Goal: Find specific page/section: Find specific page/section

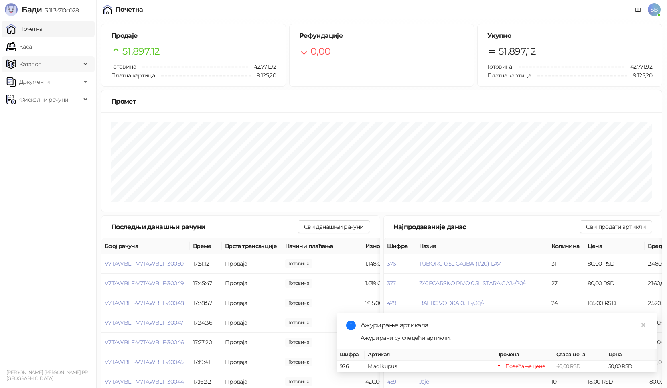
scroll to position [75, 0]
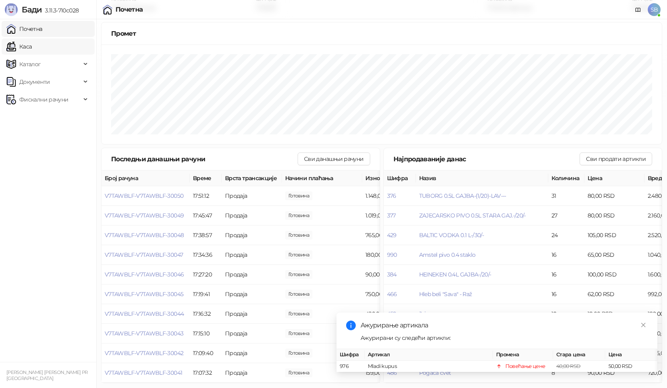
click at [32, 45] on link "Каса" at bounding box center [18, 47] width 25 height 16
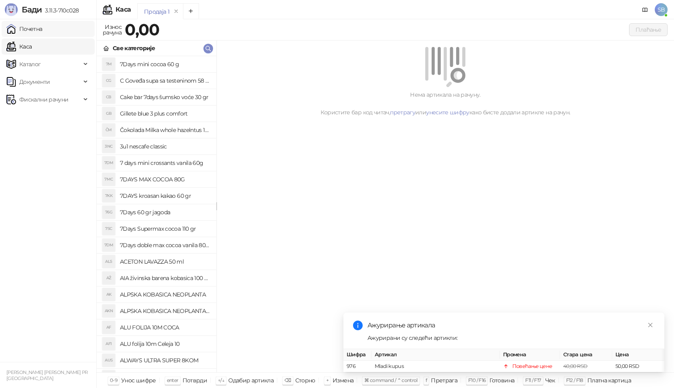
click at [43, 29] on link "Почетна" at bounding box center [24, 29] width 36 height 16
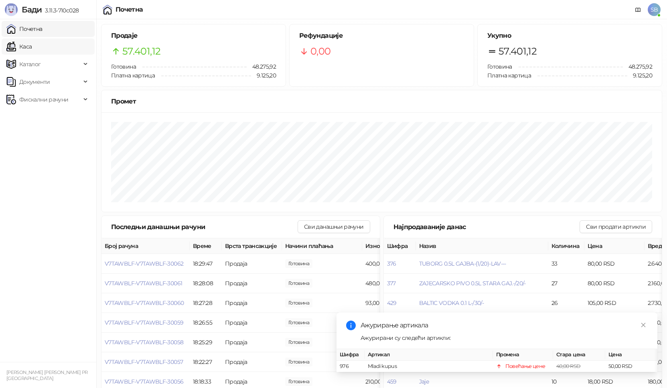
click at [32, 48] on link "Каса" at bounding box center [18, 47] width 25 height 16
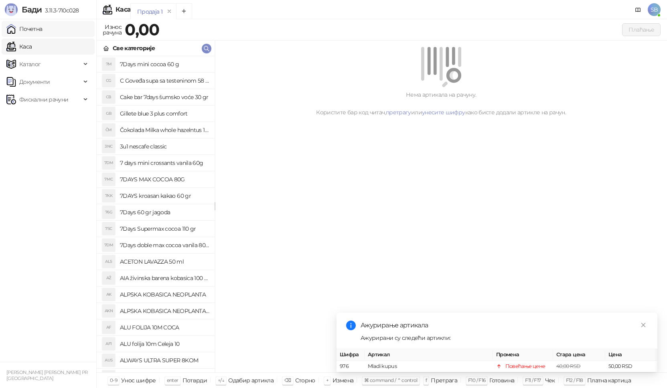
click at [34, 28] on link "Почетна" at bounding box center [24, 29] width 36 height 16
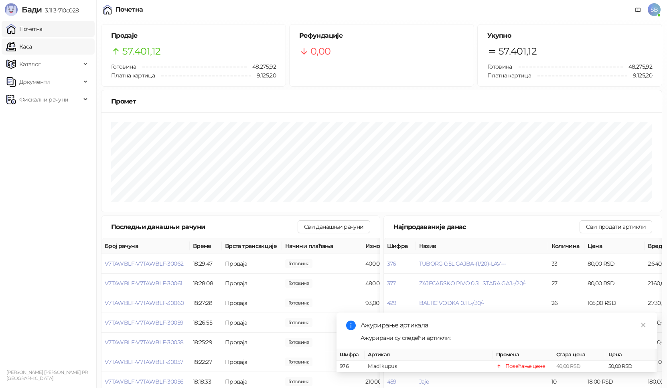
click at [28, 47] on link "Каса" at bounding box center [18, 47] width 25 height 16
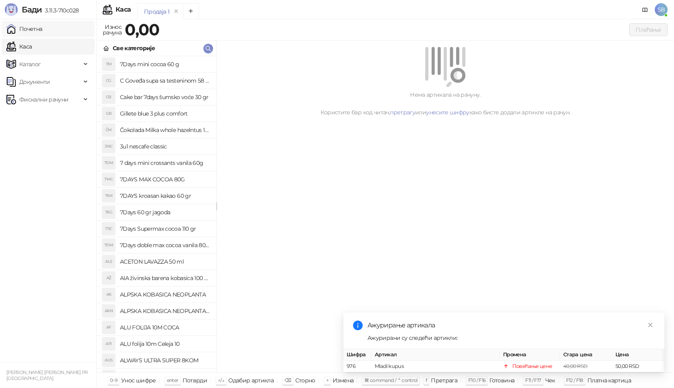
click at [29, 31] on link "Почетна" at bounding box center [24, 29] width 36 height 16
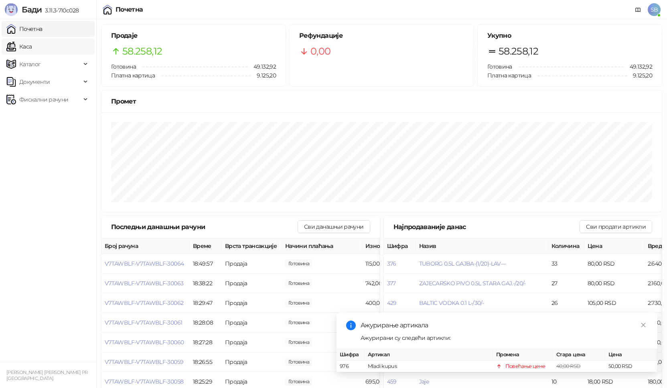
click at [25, 47] on link "Каса" at bounding box center [18, 47] width 25 height 16
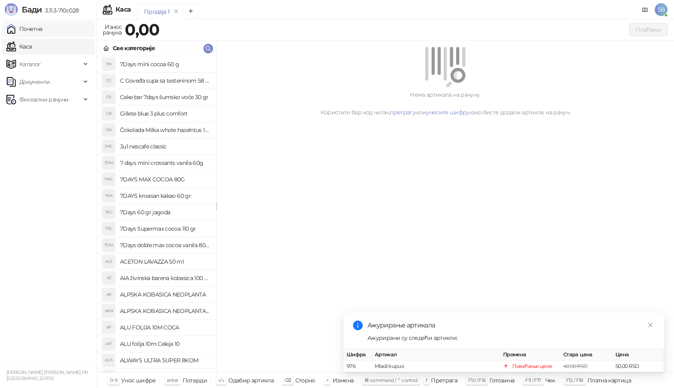
click at [28, 33] on link "Почетна" at bounding box center [24, 29] width 36 height 16
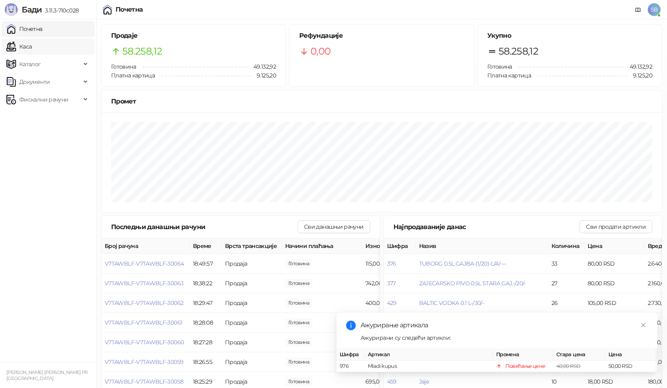
click at [32, 45] on link "Каса" at bounding box center [18, 47] width 25 height 16
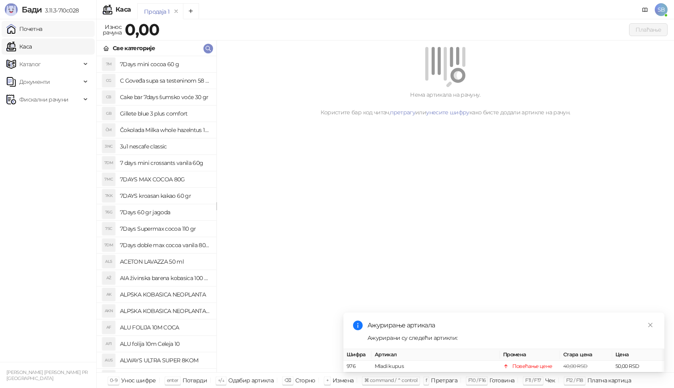
click at [39, 30] on link "Почетна" at bounding box center [24, 29] width 36 height 16
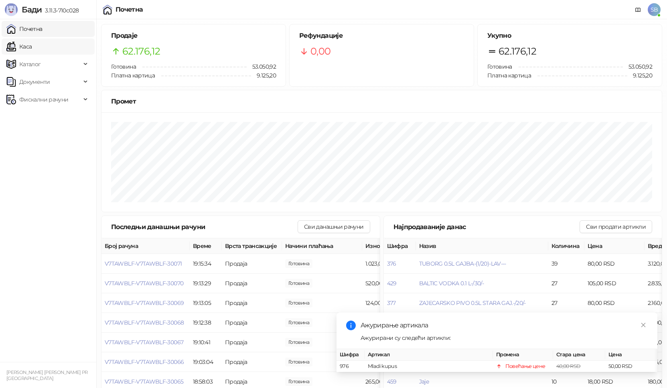
click at [23, 47] on link "Каса" at bounding box center [18, 47] width 25 height 16
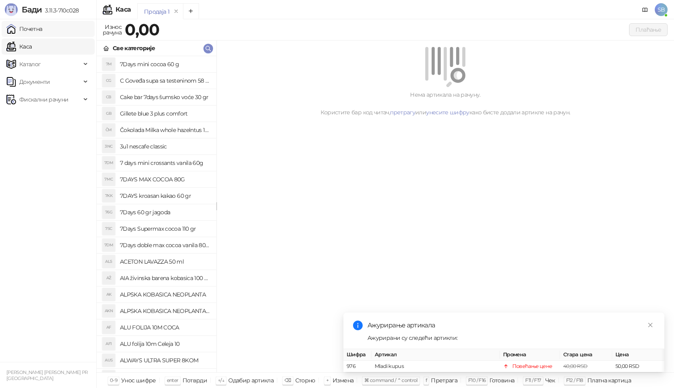
click at [34, 29] on link "Почетна" at bounding box center [24, 29] width 36 height 16
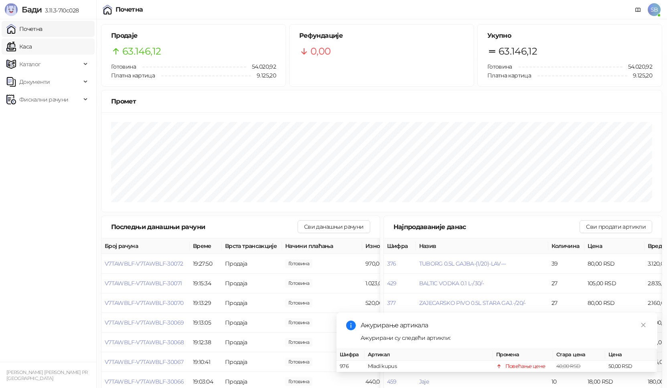
click at [22, 47] on link "Каса" at bounding box center [18, 47] width 25 height 16
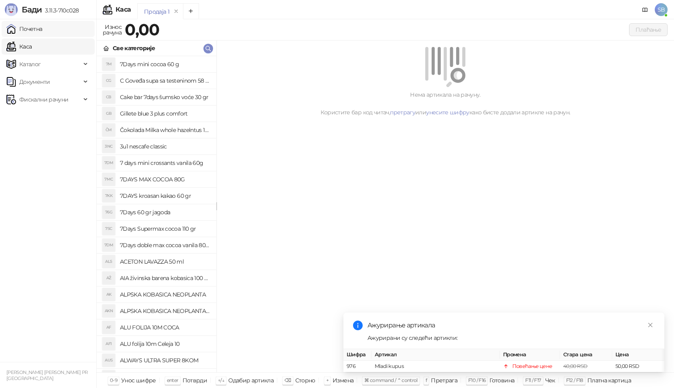
click at [28, 33] on link "Почетна" at bounding box center [24, 29] width 36 height 16
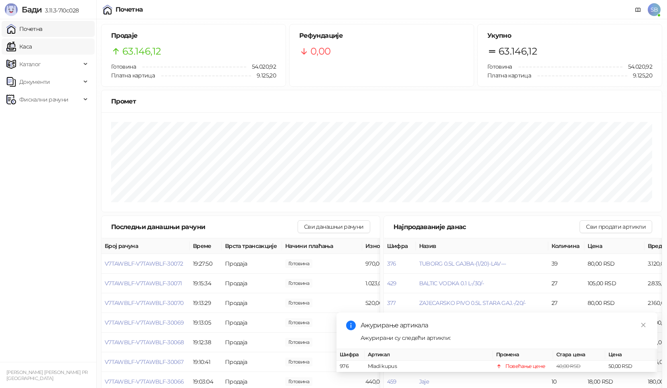
click at [32, 51] on link "Каса" at bounding box center [18, 47] width 25 height 16
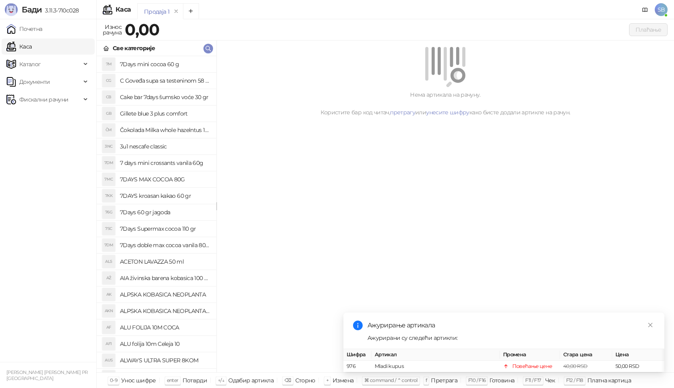
click at [20, 43] on link "Каса" at bounding box center [18, 47] width 25 height 16
click at [30, 28] on link "Почетна" at bounding box center [24, 29] width 36 height 16
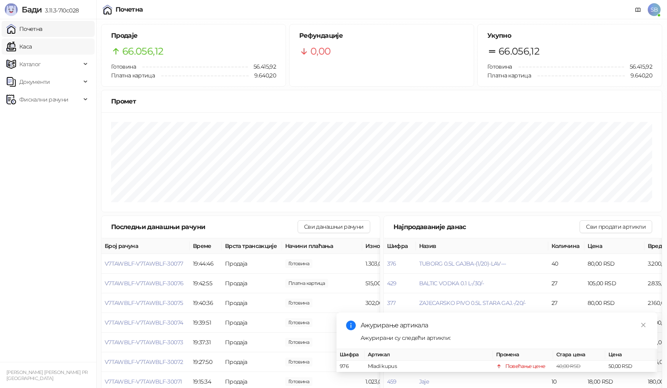
click at [32, 49] on link "Каса" at bounding box center [18, 47] width 25 height 16
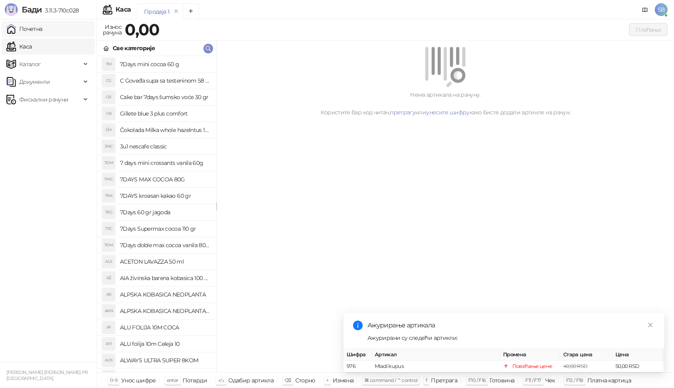
click at [35, 30] on link "Почетна" at bounding box center [24, 29] width 36 height 16
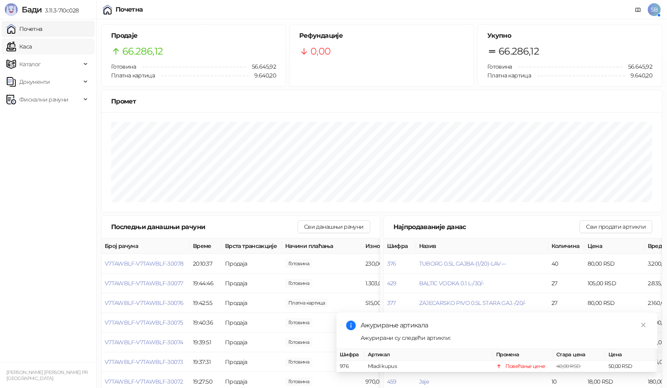
click at [21, 49] on link "Каса" at bounding box center [18, 47] width 25 height 16
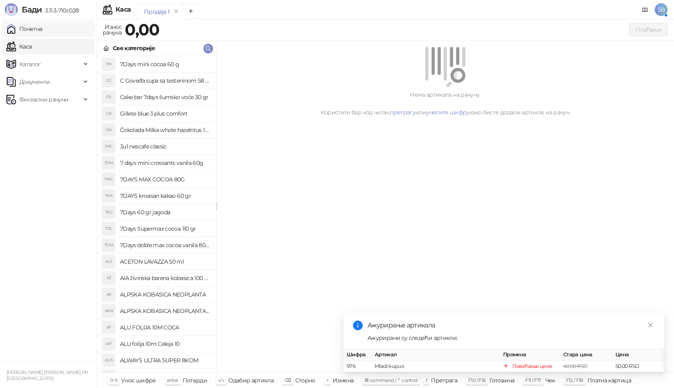
click at [26, 31] on link "Почетна" at bounding box center [24, 29] width 36 height 16
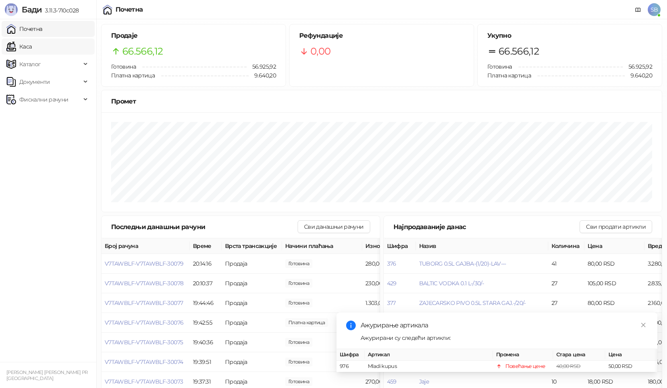
click at [28, 48] on link "Каса" at bounding box center [18, 47] width 25 height 16
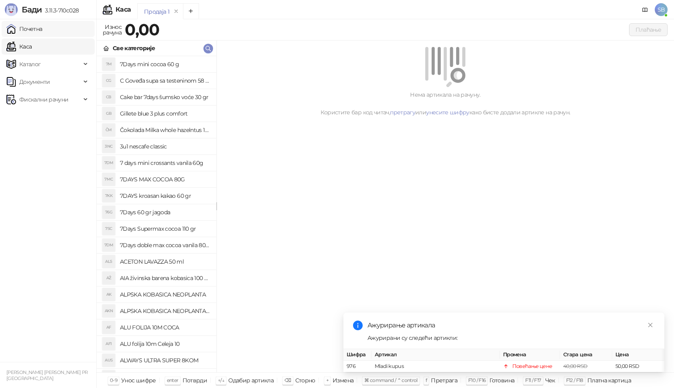
click at [29, 33] on link "Почетна" at bounding box center [24, 29] width 36 height 16
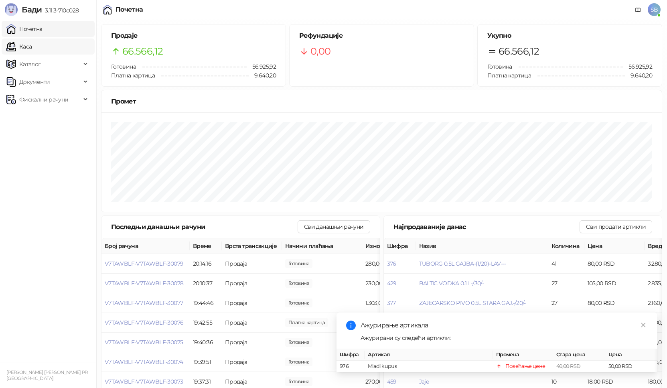
click at [32, 46] on link "Каса" at bounding box center [18, 47] width 25 height 16
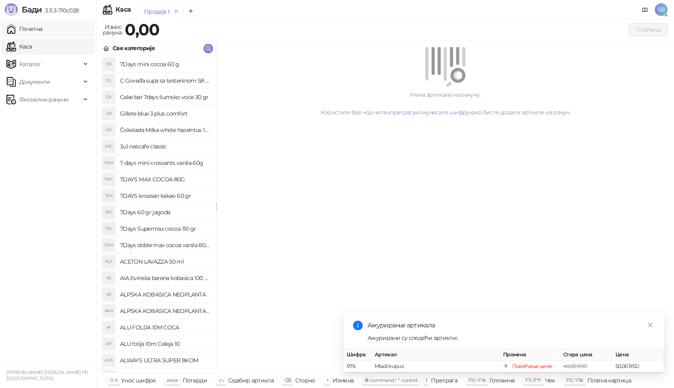
click at [33, 30] on link "Почетна" at bounding box center [24, 29] width 36 height 16
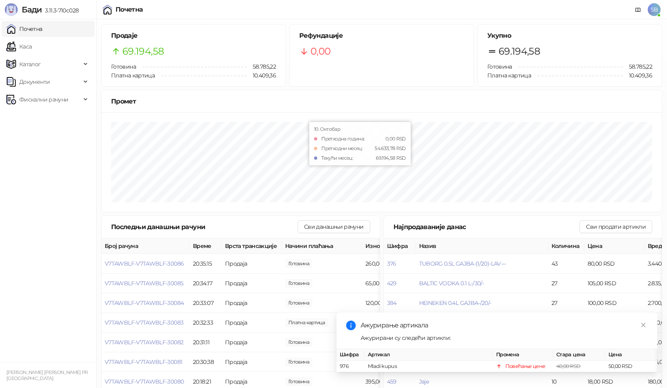
click at [6, 21] on link "Почетна" at bounding box center [24, 29] width 36 height 16
click at [32, 53] on link "Каса" at bounding box center [18, 47] width 25 height 16
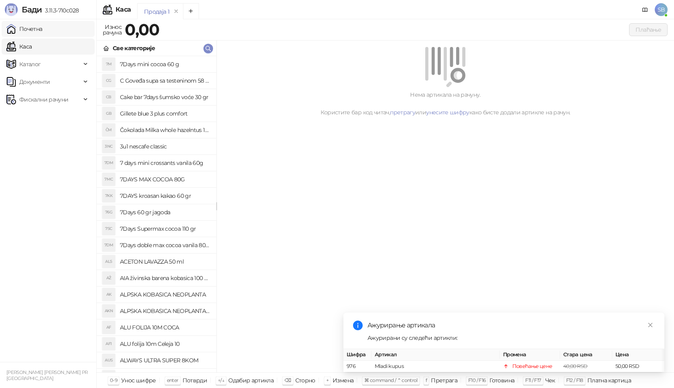
click at [42, 32] on link "Почетна" at bounding box center [24, 29] width 36 height 16
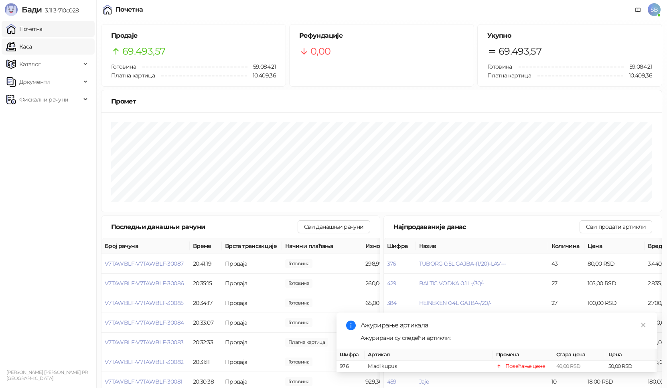
click at [31, 47] on link "Каса" at bounding box center [18, 47] width 25 height 16
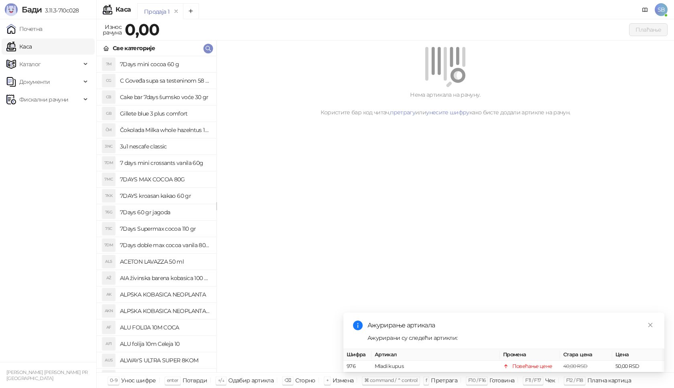
click at [31, 47] on link "Каса" at bounding box center [18, 47] width 25 height 16
click at [41, 31] on link "Почетна" at bounding box center [24, 29] width 36 height 16
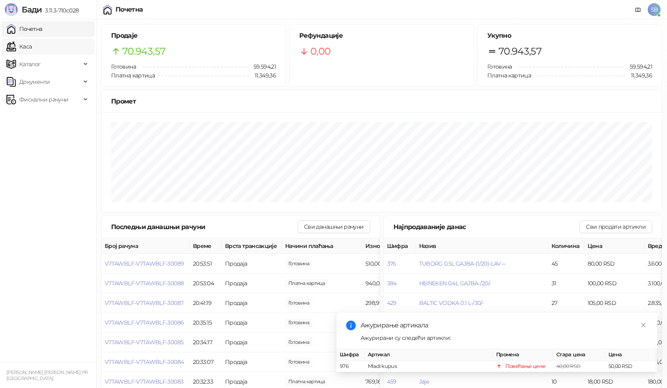
click at [32, 48] on link "Каса" at bounding box center [18, 47] width 25 height 16
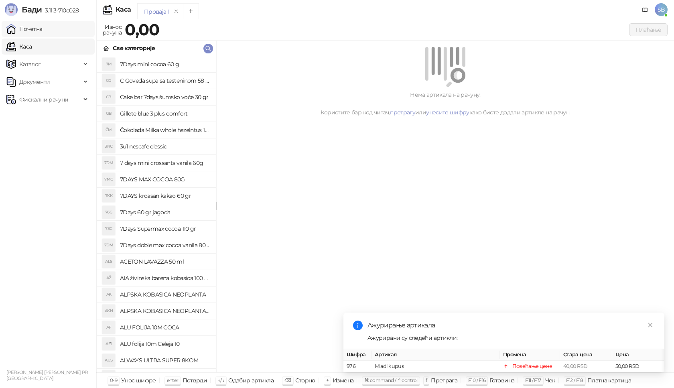
click at [32, 33] on link "Почетна" at bounding box center [24, 29] width 36 height 16
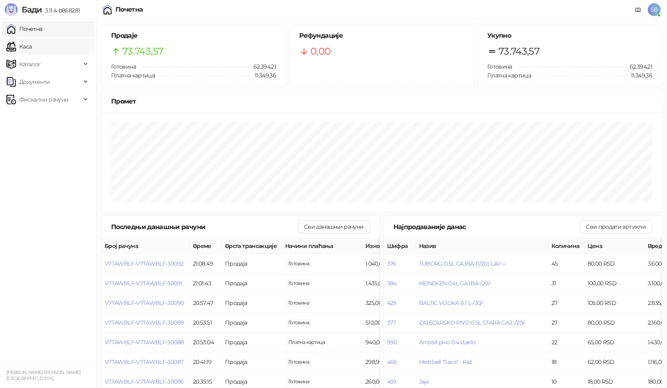
click at [21, 46] on link "Каса" at bounding box center [18, 47] width 25 height 16
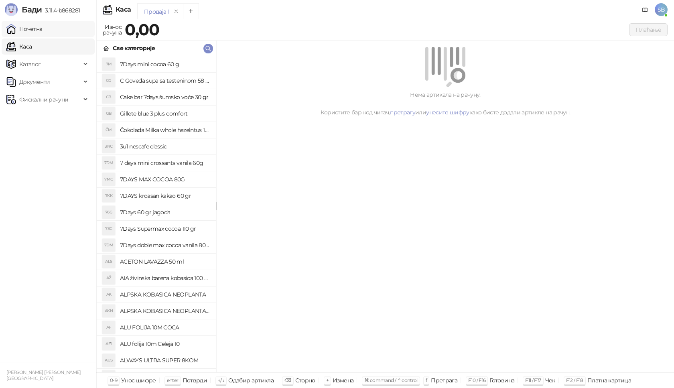
click at [32, 26] on link "Почетна" at bounding box center [24, 29] width 36 height 16
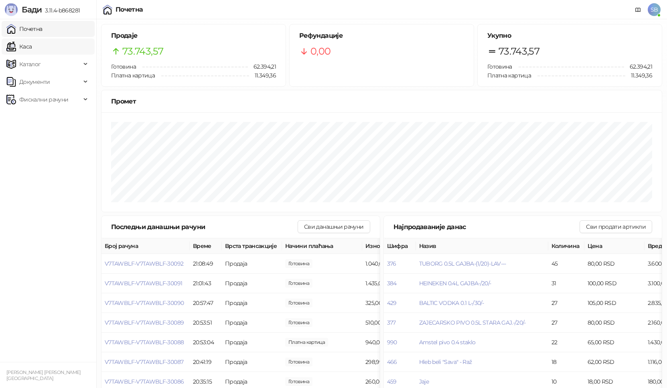
click at [22, 48] on link "Каса" at bounding box center [18, 47] width 25 height 16
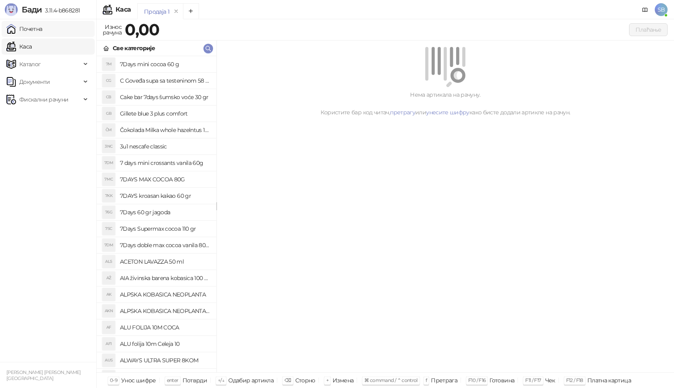
click at [24, 30] on link "Почетна" at bounding box center [24, 29] width 36 height 16
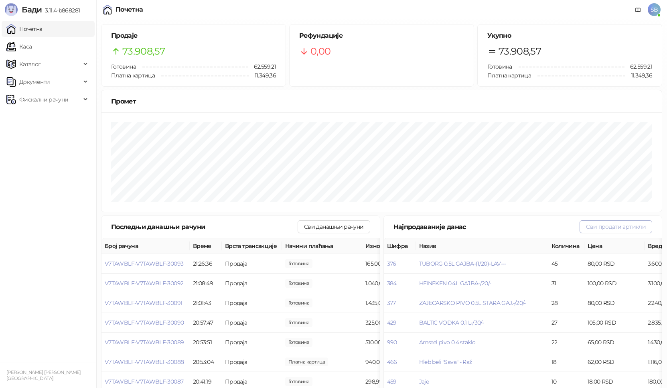
click at [610, 225] on button "Сви продати артикли" at bounding box center [616, 226] width 73 height 13
click at [607, 229] on button "Сви продати артикли" at bounding box center [616, 226] width 73 height 13
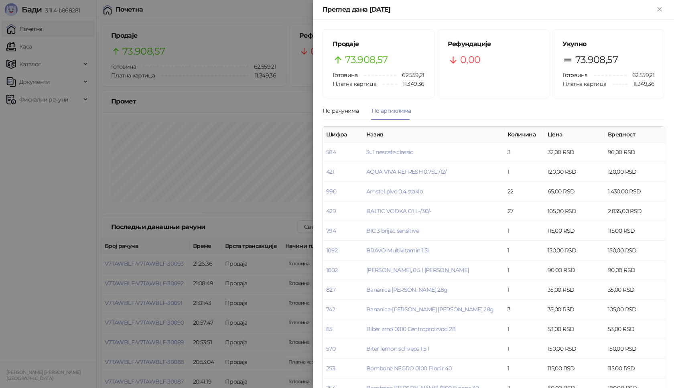
click at [26, 48] on div at bounding box center [337, 194] width 674 height 388
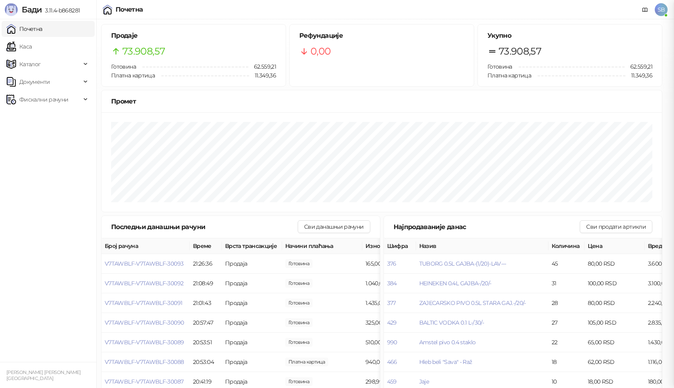
click at [26, 48] on div at bounding box center [337, 194] width 674 height 388
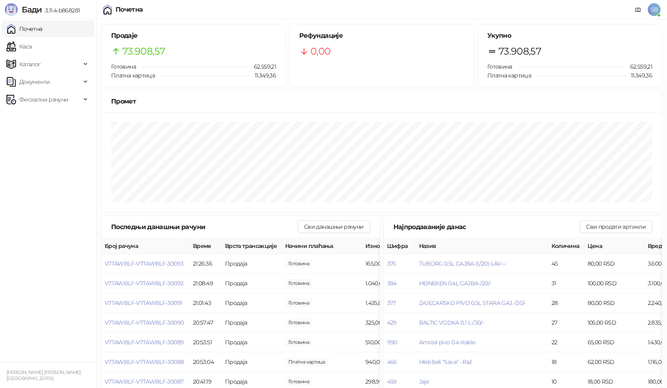
click at [26, 48] on link "Каса" at bounding box center [18, 47] width 25 height 16
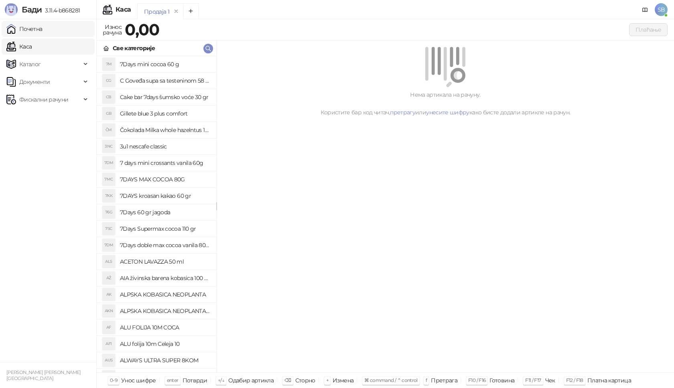
click at [28, 28] on link "Почетна" at bounding box center [24, 29] width 36 height 16
